Goal: Information Seeking & Learning: Learn about a topic

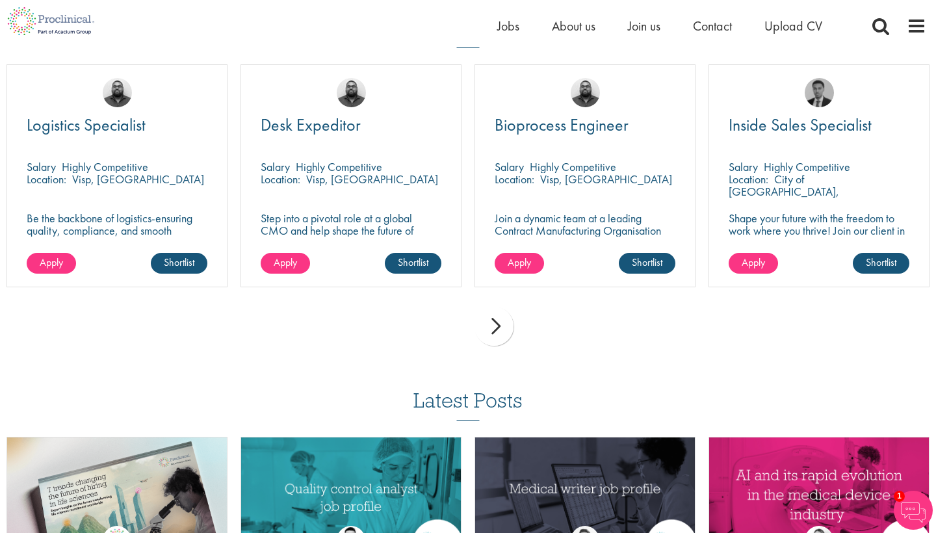
scroll to position [934, 0]
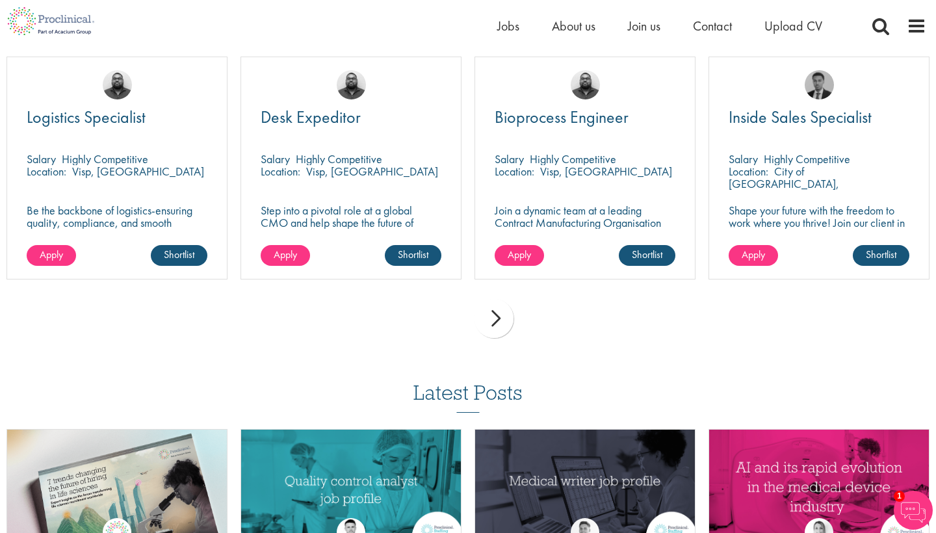
click at [496, 314] on div "next" at bounding box center [494, 318] width 39 height 39
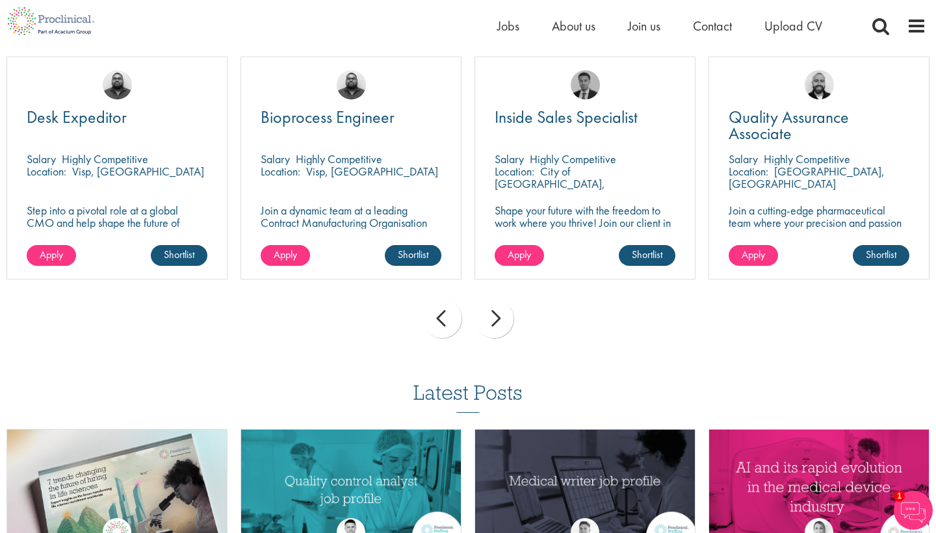
click at [498, 316] on div "next" at bounding box center [494, 318] width 39 height 39
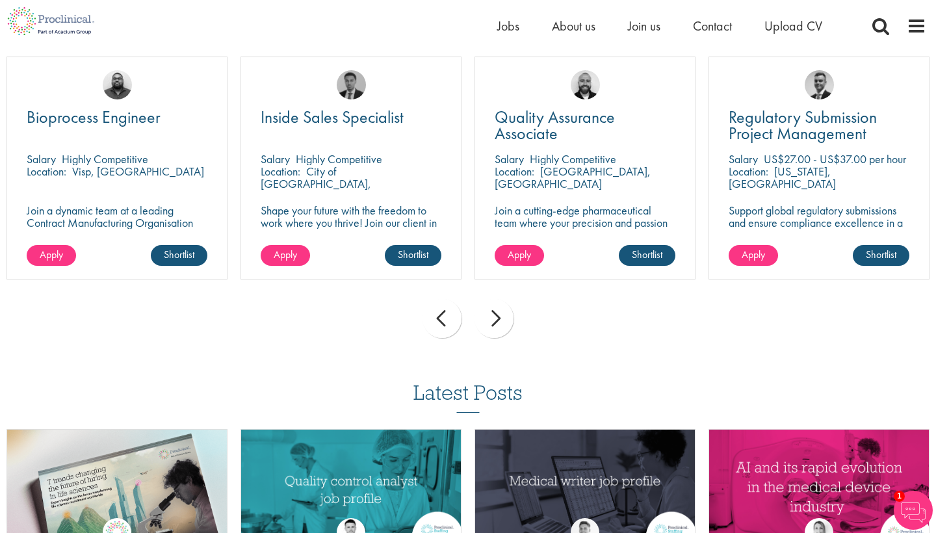
click at [498, 315] on div "next" at bounding box center [494, 318] width 39 height 39
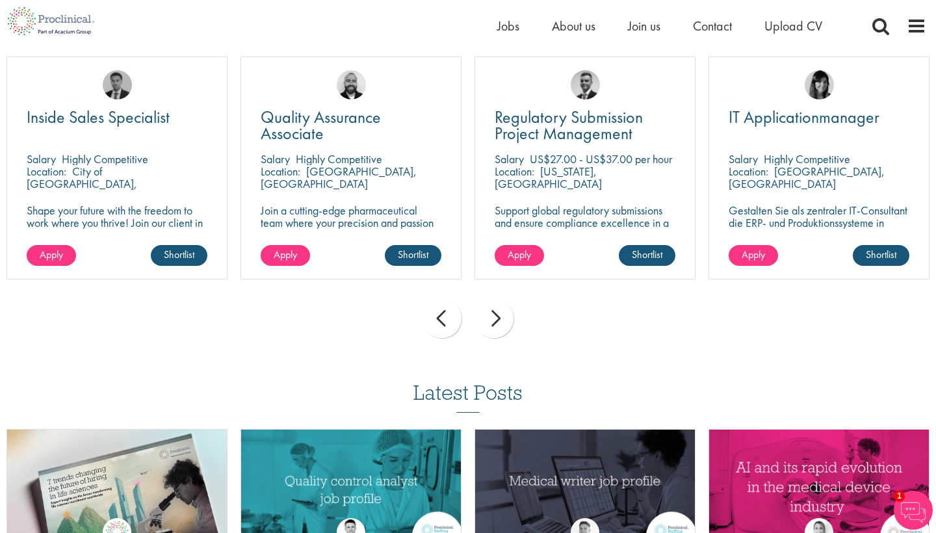
click at [498, 315] on div "next" at bounding box center [494, 318] width 39 height 39
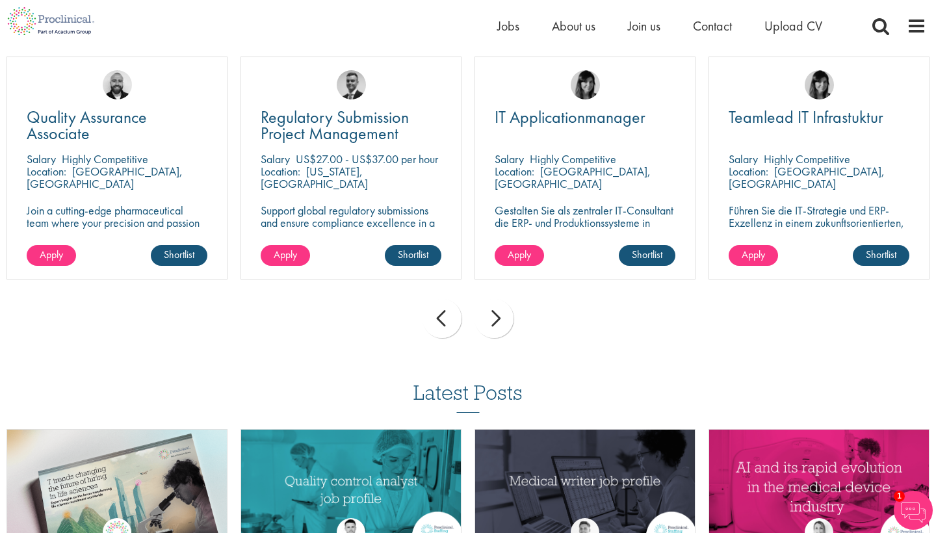
click at [499, 315] on div "next" at bounding box center [494, 318] width 39 height 39
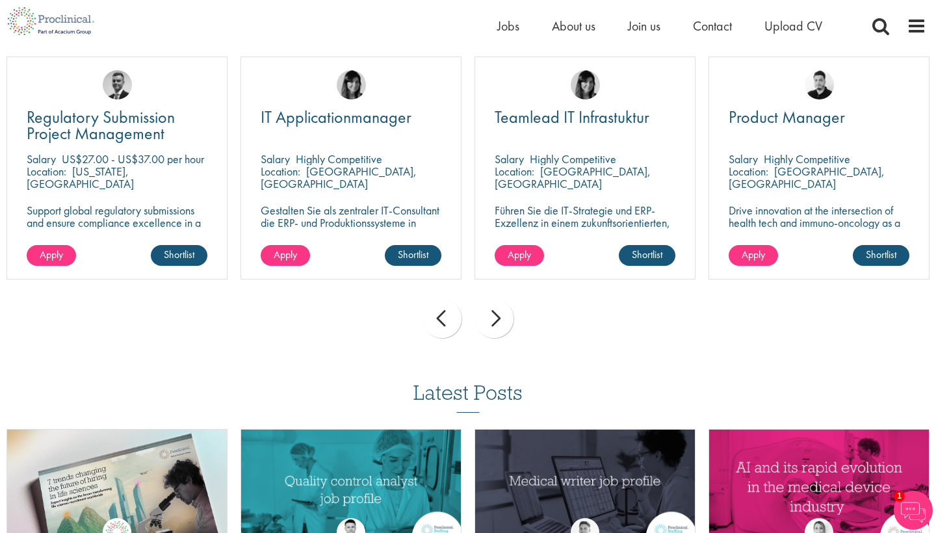
click at [499, 315] on div "next" at bounding box center [494, 318] width 39 height 39
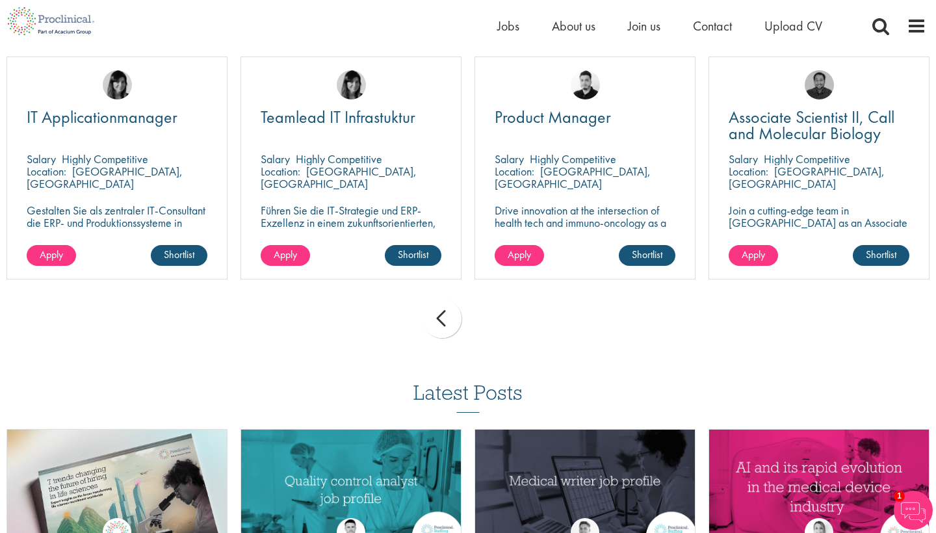
click at [499, 315] on div "prev next" at bounding box center [468, 321] width 936 height 57
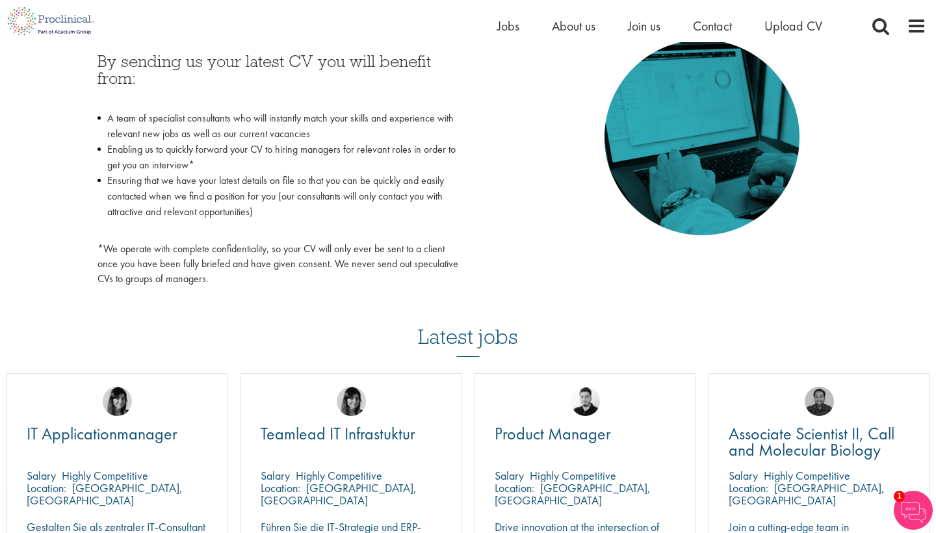
scroll to position [615, 0]
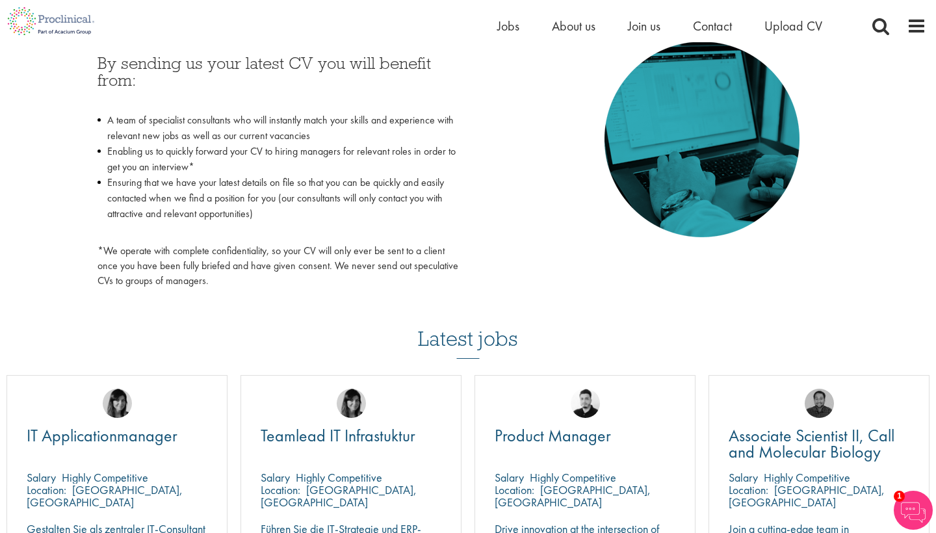
click at [287, 251] on p "*We operate with complete confidentiality, so your CV will only ever be sent to…" at bounding box center [278, 266] width 361 height 45
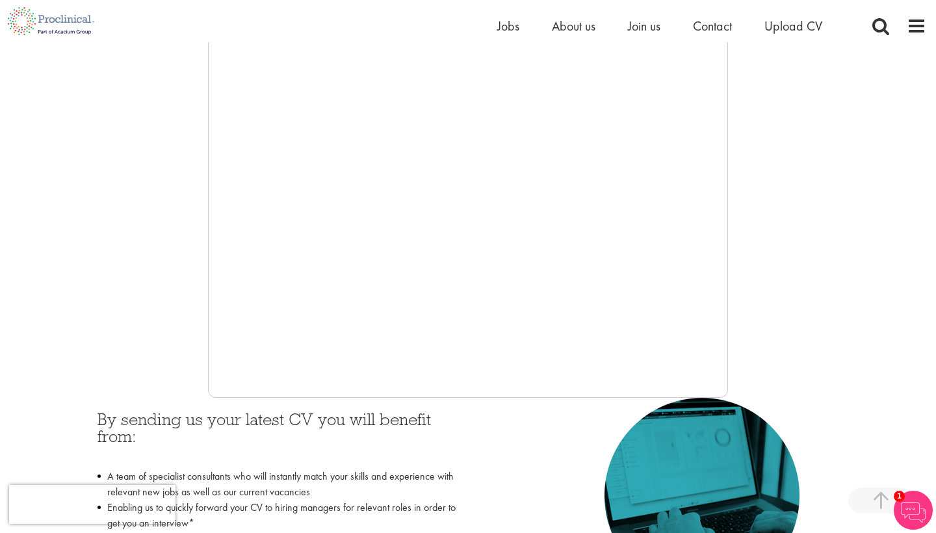
scroll to position [254, 0]
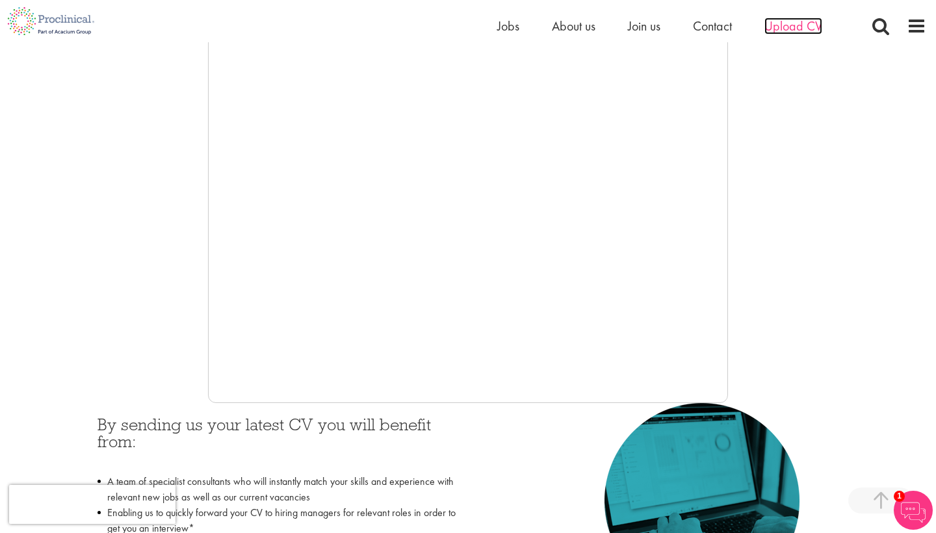
click at [790, 33] on span "Upload CV" at bounding box center [794, 26] width 58 height 17
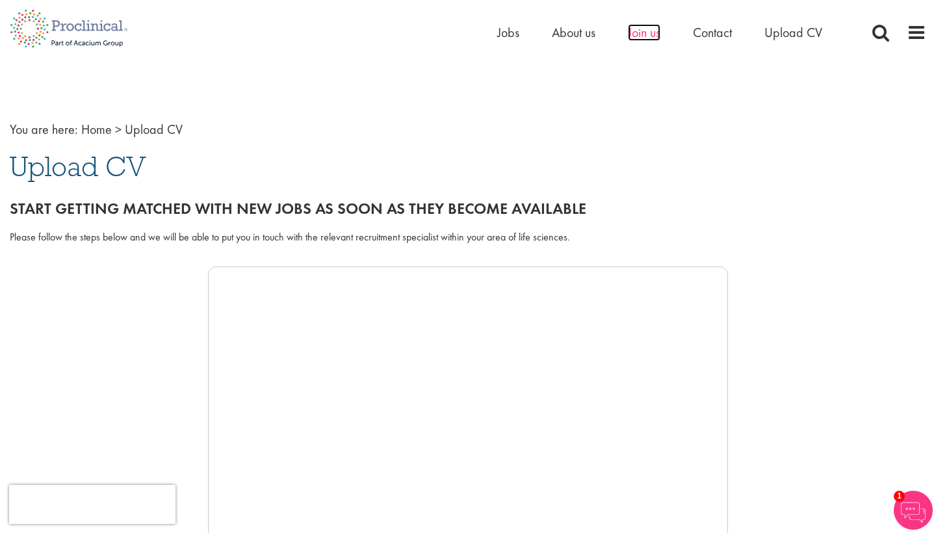
click at [640, 32] on span "Join us" at bounding box center [644, 32] width 33 height 17
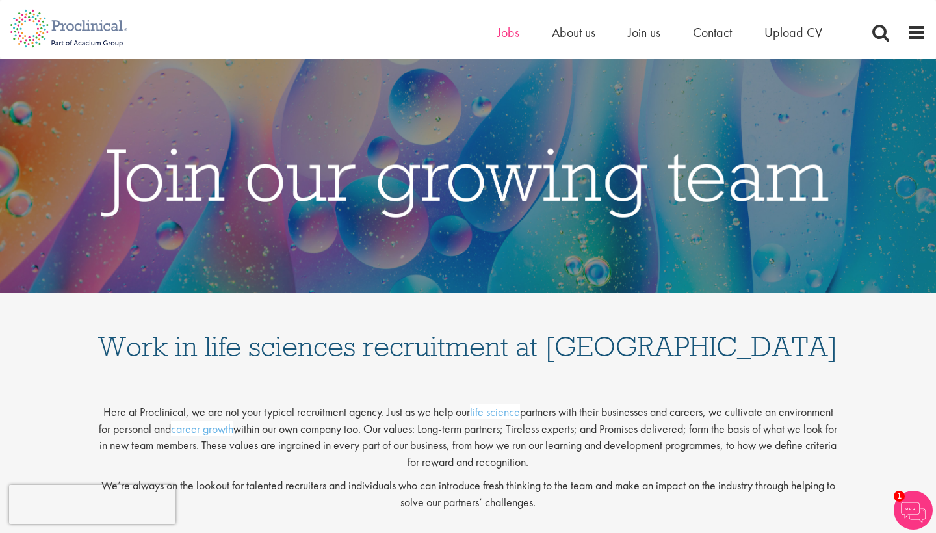
scroll to position [-1, 0]
click at [504, 38] on span "Jobs" at bounding box center [508, 32] width 22 height 17
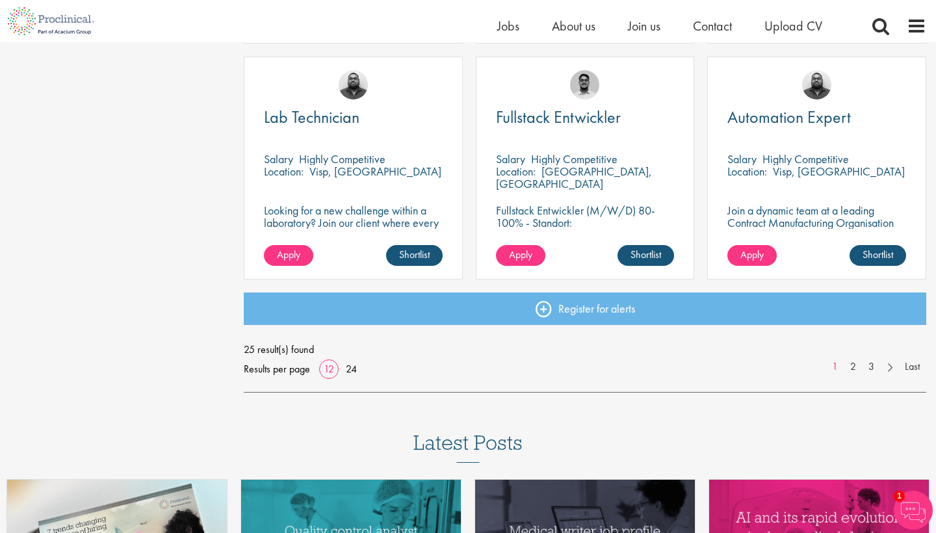
scroll to position [947, 0]
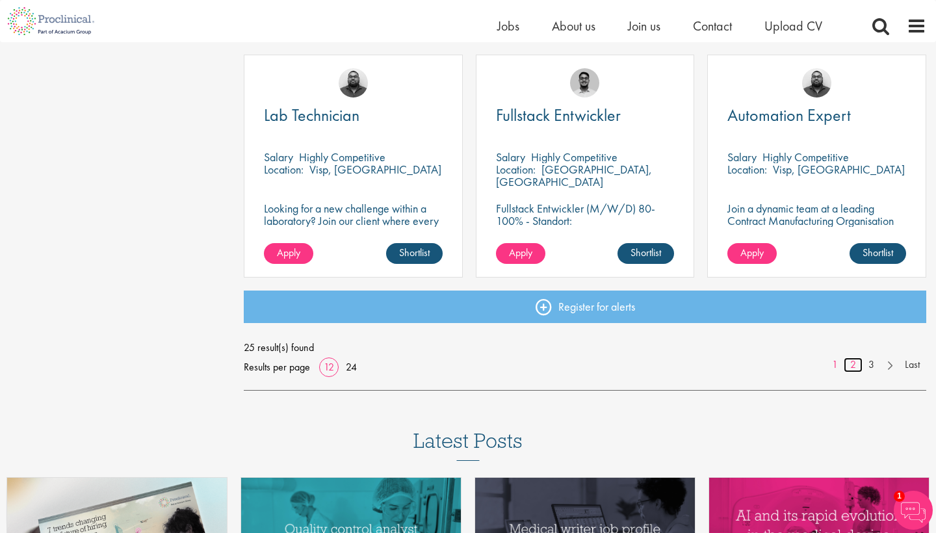
click at [854, 364] on link "2" at bounding box center [853, 365] width 19 height 15
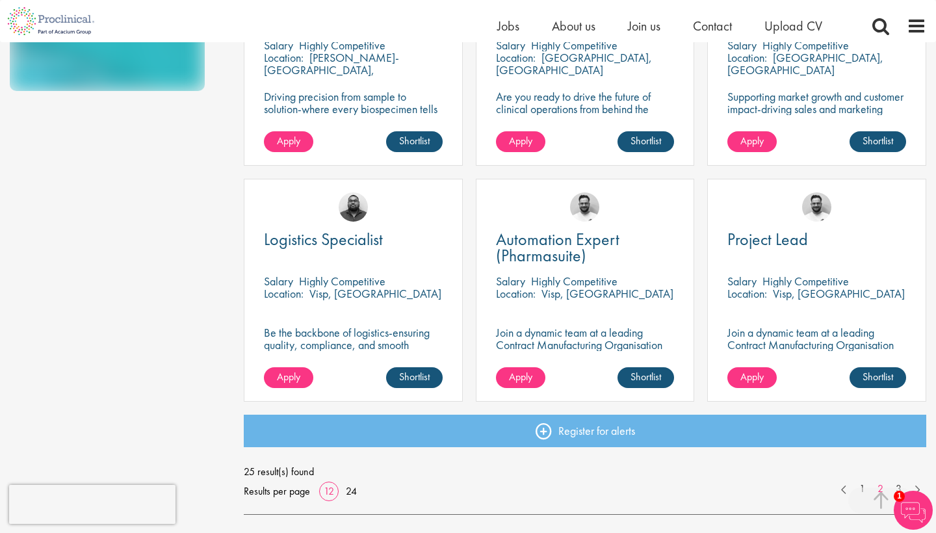
scroll to position [830, 0]
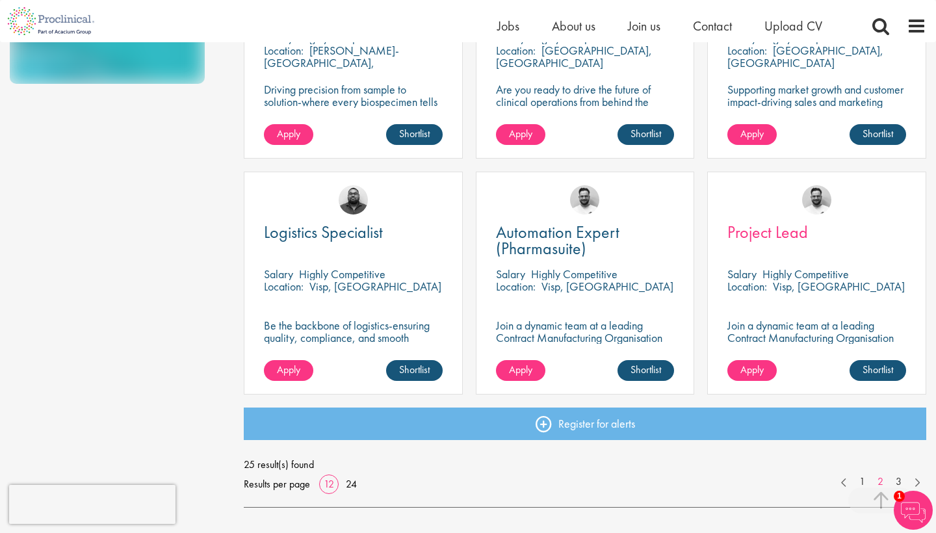
click at [763, 229] on span "Project Lead" at bounding box center [768, 232] width 81 height 22
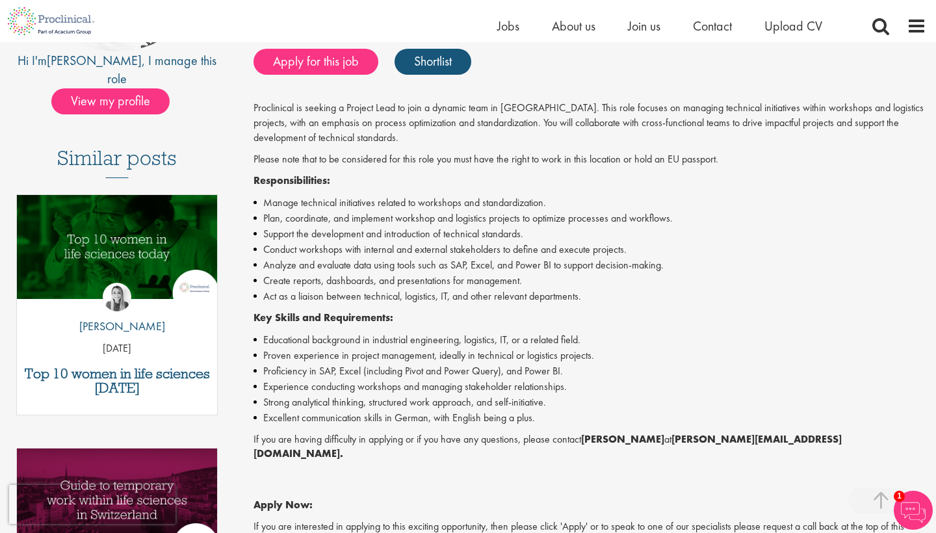
scroll to position [265, 0]
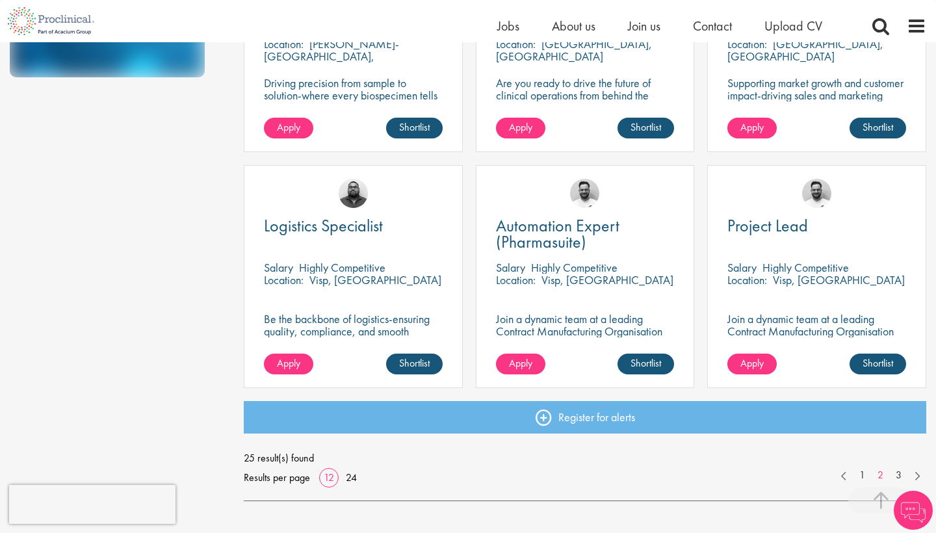
scroll to position [838, 0]
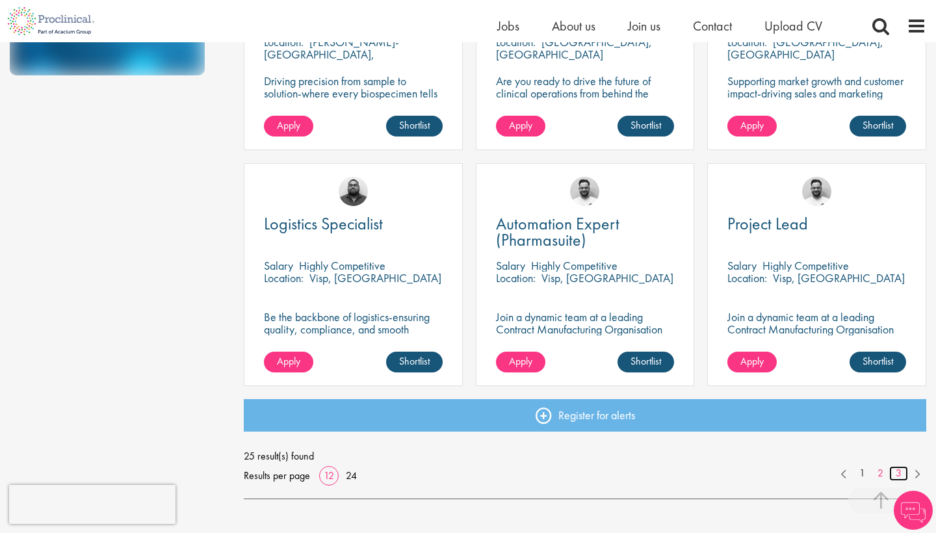
click at [893, 470] on link "3" at bounding box center [898, 473] width 19 height 15
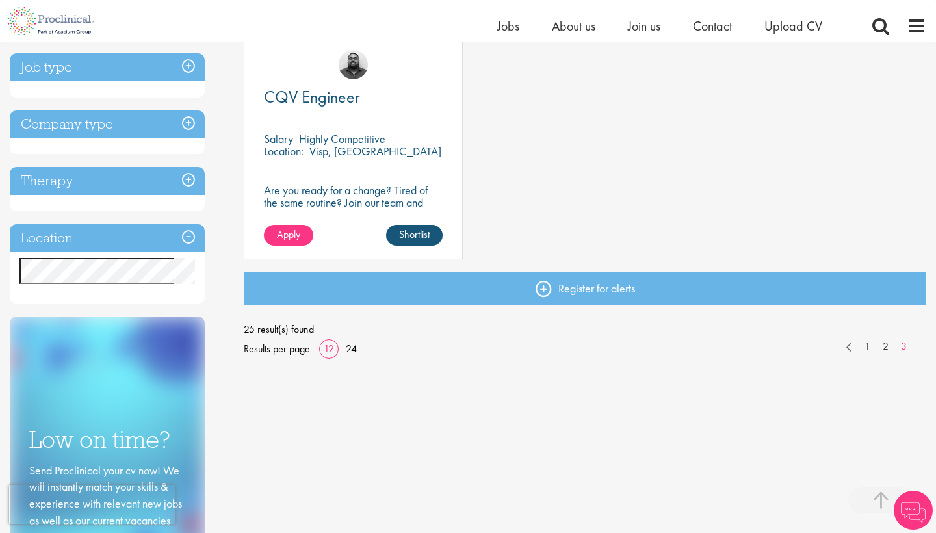
scroll to position [289, 0]
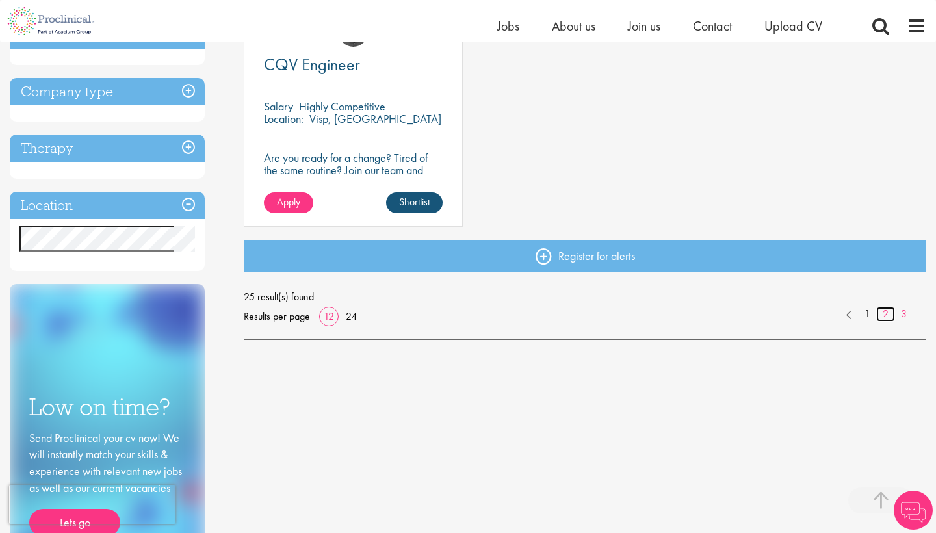
click at [880, 310] on link "2" at bounding box center [885, 314] width 19 height 15
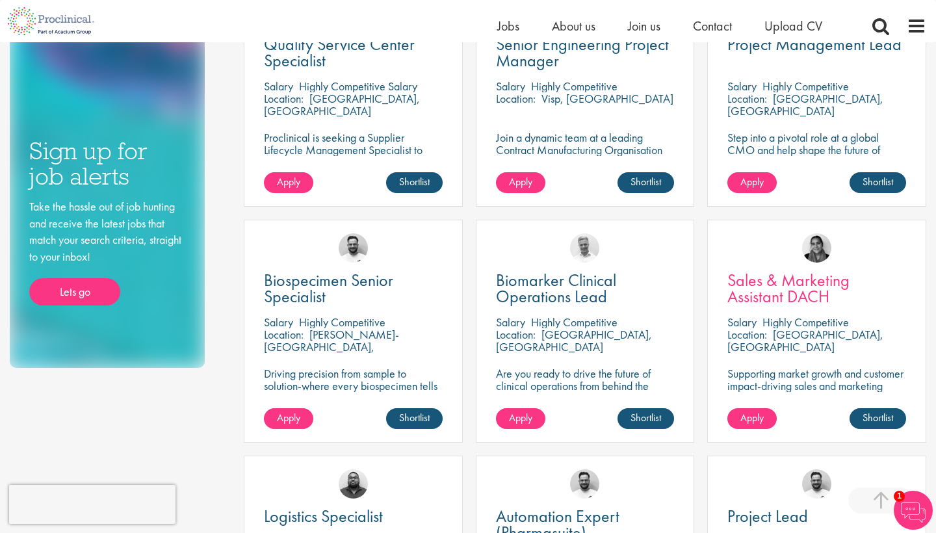
scroll to position [546, 0]
click at [782, 288] on span "Sales & Marketing Assistant DACH" at bounding box center [789, 288] width 122 height 38
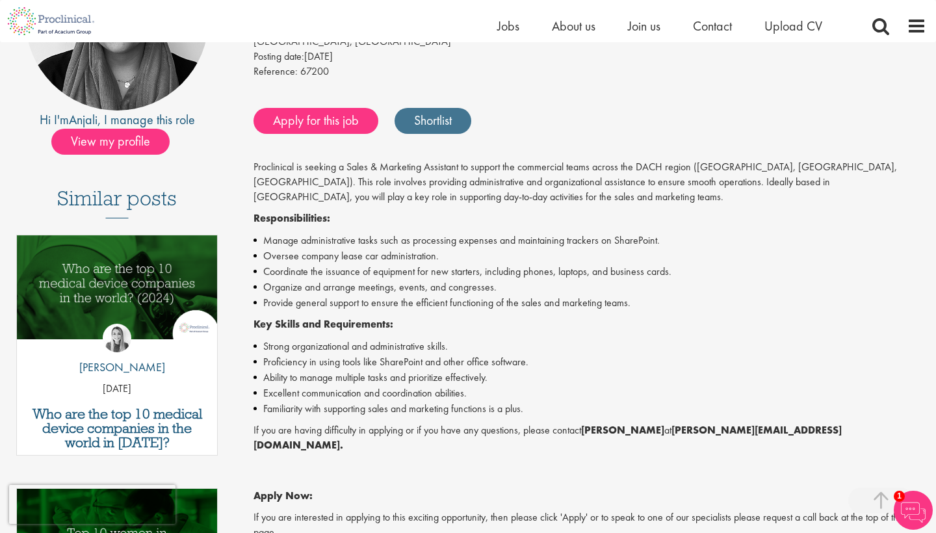
scroll to position [226, 0]
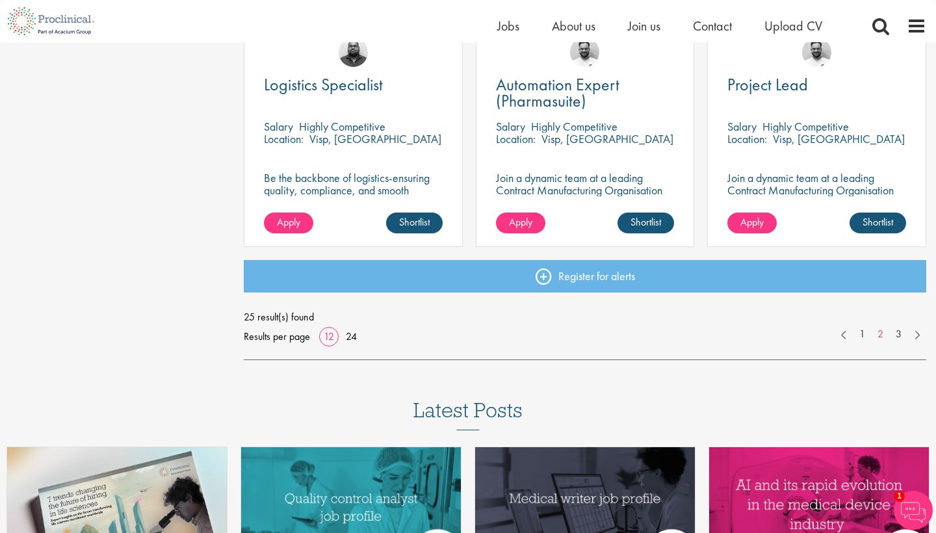
scroll to position [1142, 0]
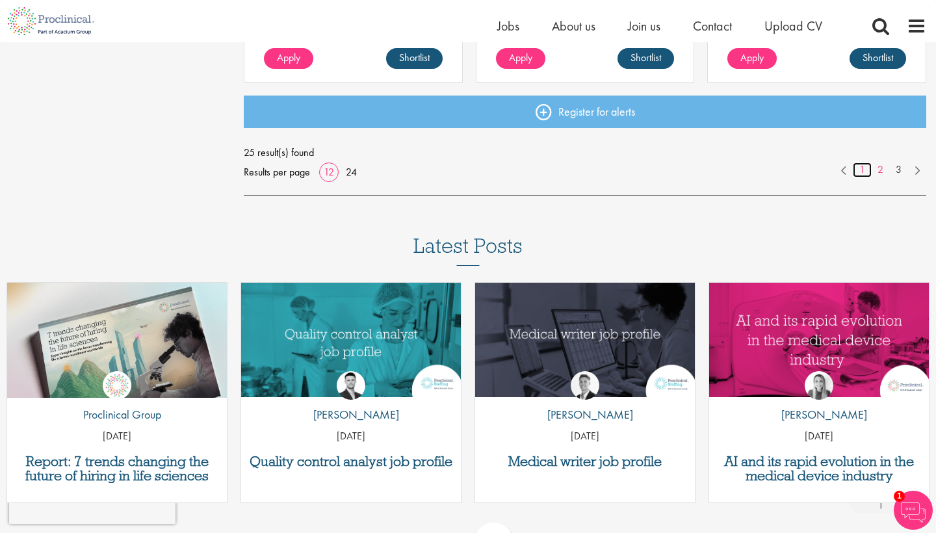
click at [860, 170] on link "1" at bounding box center [862, 170] width 19 height 15
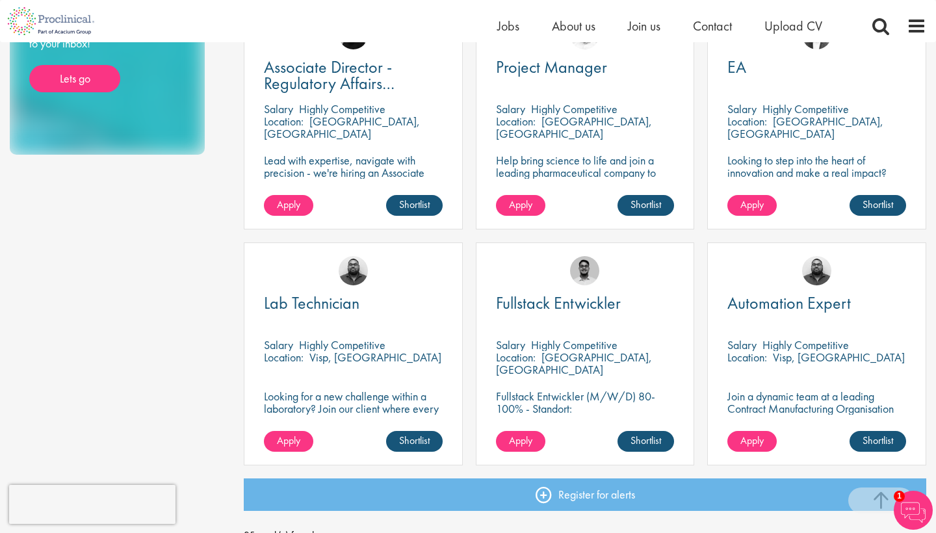
scroll to position [760, 0]
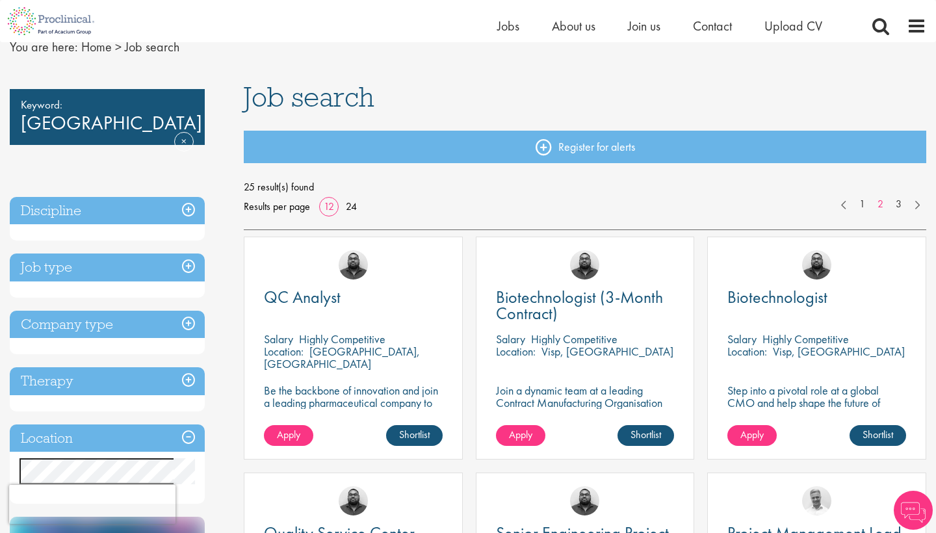
scroll to position [57, 0]
